Goal: Transaction & Acquisition: Purchase product/service

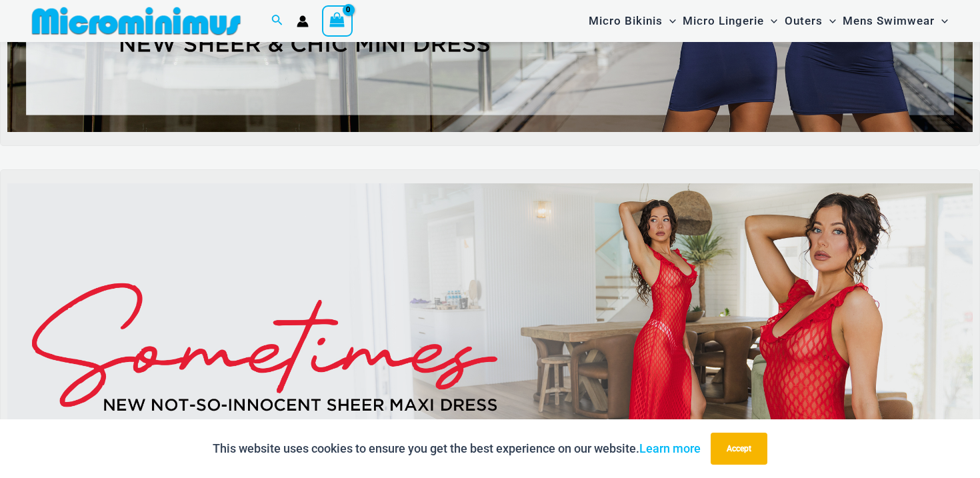
scroll to position [412, 0]
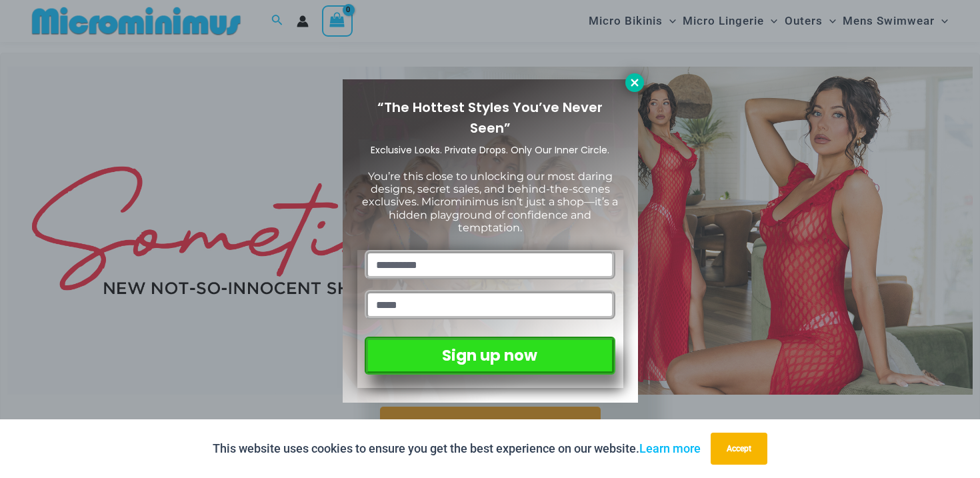
click at [632, 84] on icon at bounding box center [634, 82] width 7 height 7
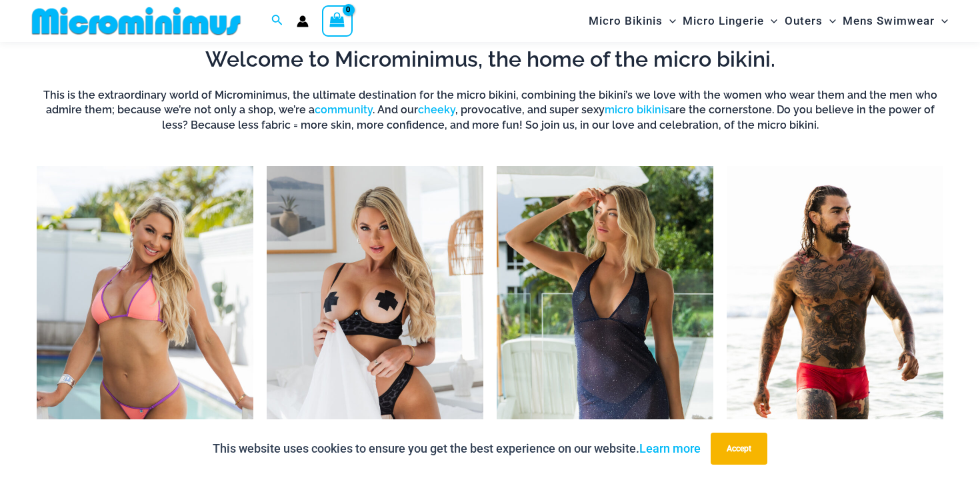
scroll to position [1150, 0]
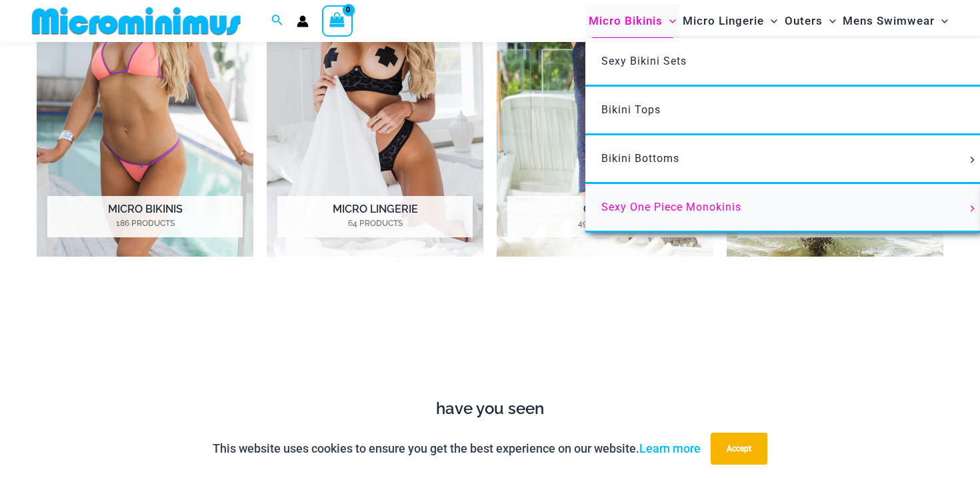
click at [638, 206] on span "Sexy One Piece Monokinis" at bounding box center [671, 207] width 140 height 13
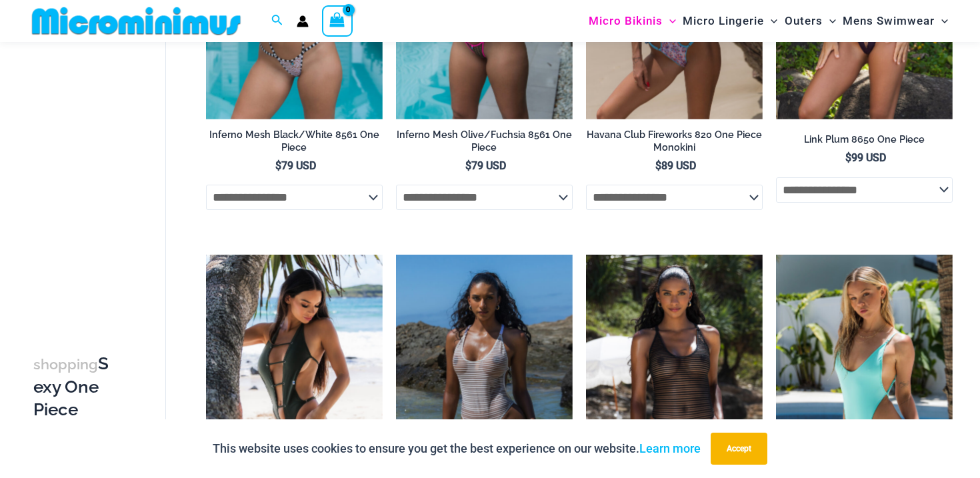
scroll to position [1232, 0]
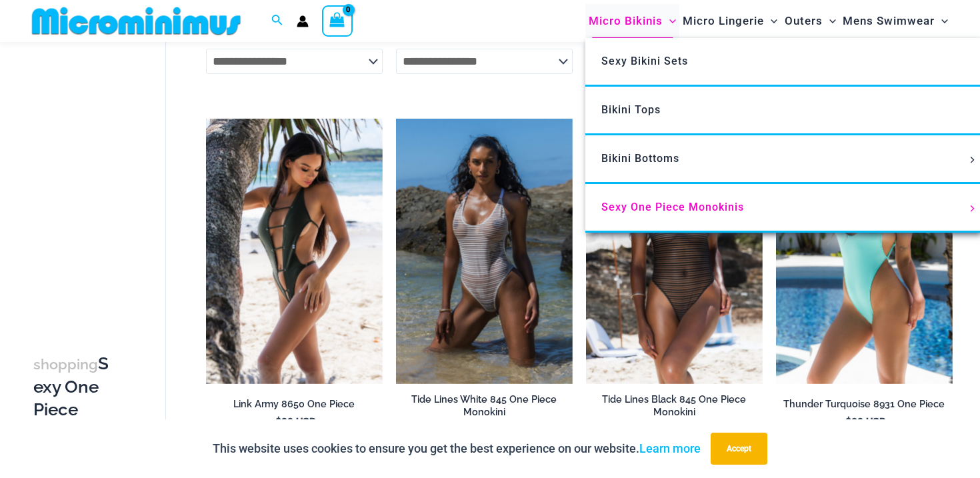
click at [671, 27] on span "Menu Toggle" at bounding box center [669, 20] width 13 height 13
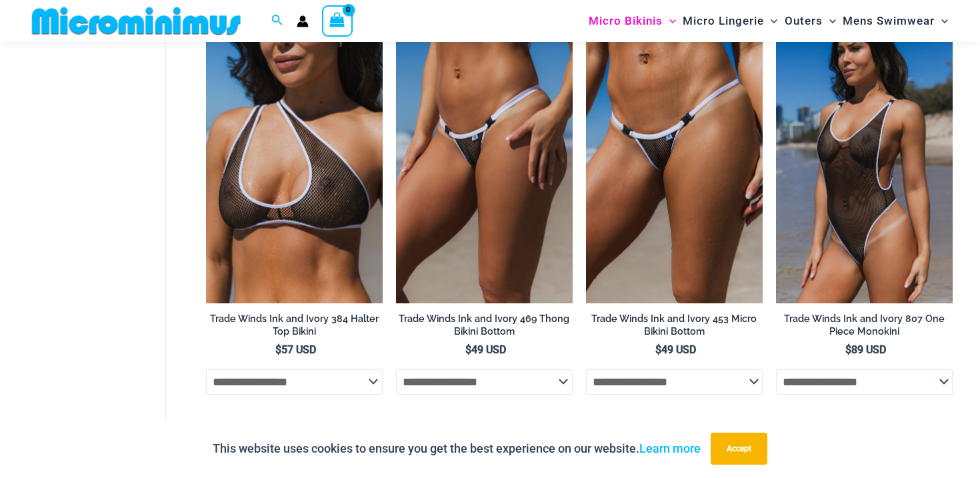
scroll to position [918, 0]
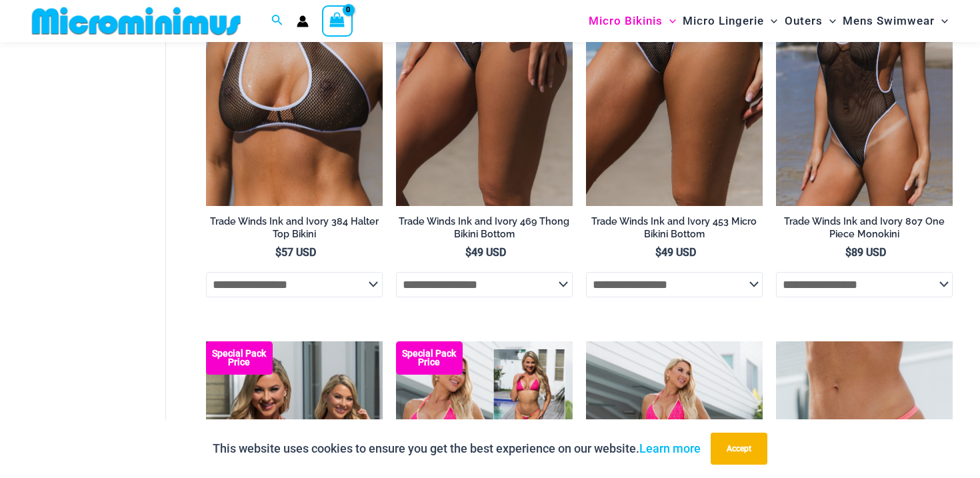
click at [160, 25] on img at bounding box center [136, 21] width 219 height 30
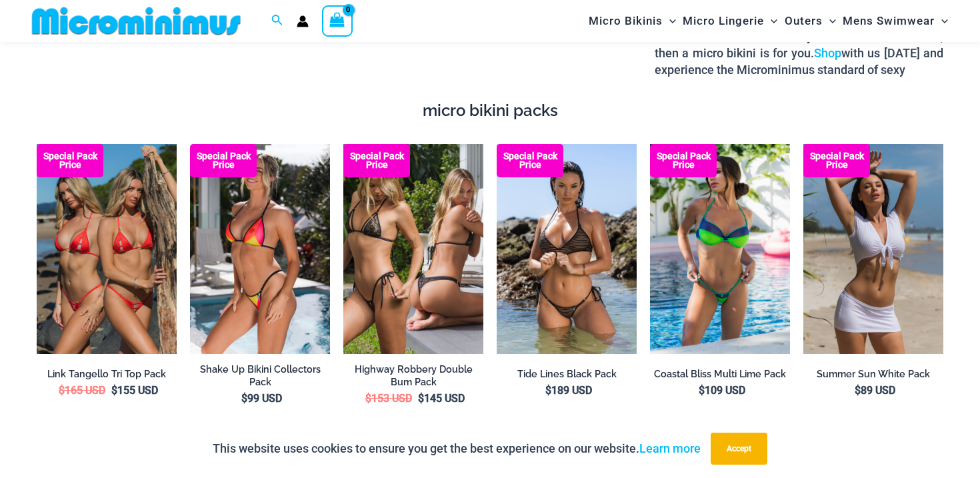
scroll to position [2247, 0]
